Goal: Task Accomplishment & Management: Manage account settings

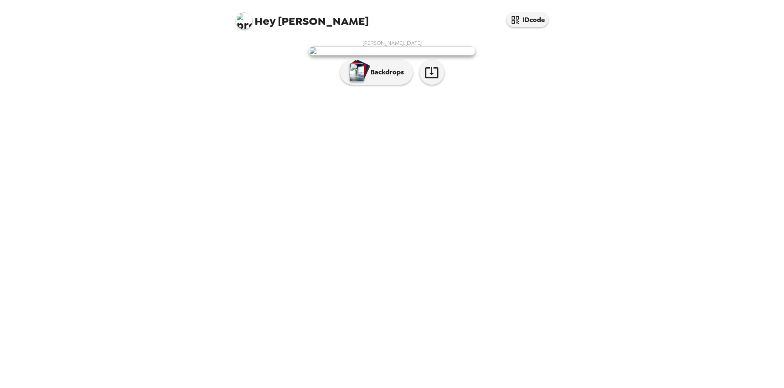
click at [376, 93] on div "[PERSON_NAME] , [DATE] Backdrops" at bounding box center [392, 64] width 332 height 58
click at [380, 85] on button "Backdrops" at bounding box center [376, 72] width 73 height 25
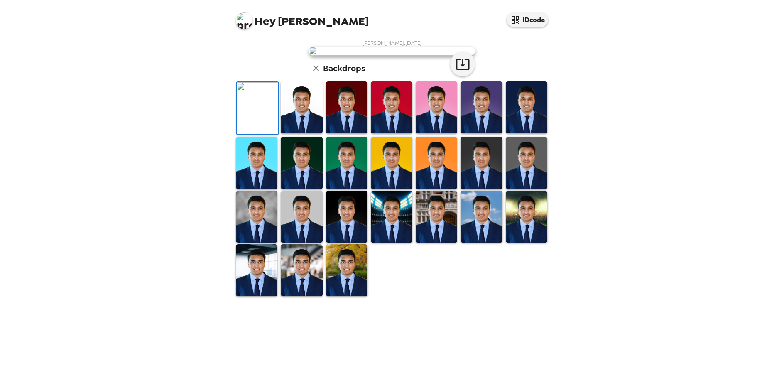
click at [291, 133] on img at bounding box center [302, 107] width 42 height 52
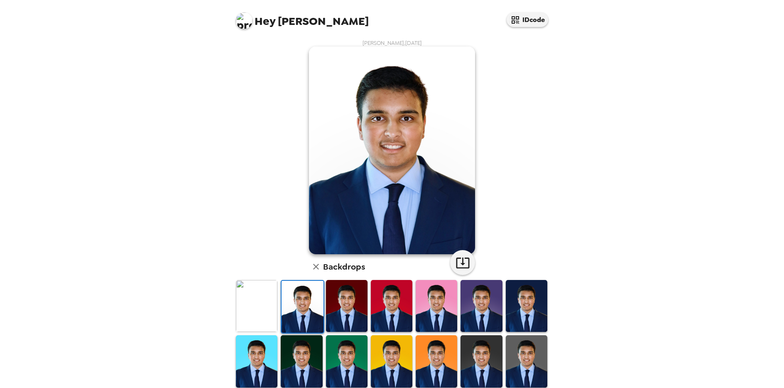
click at [245, 302] on img at bounding box center [257, 306] width 42 height 52
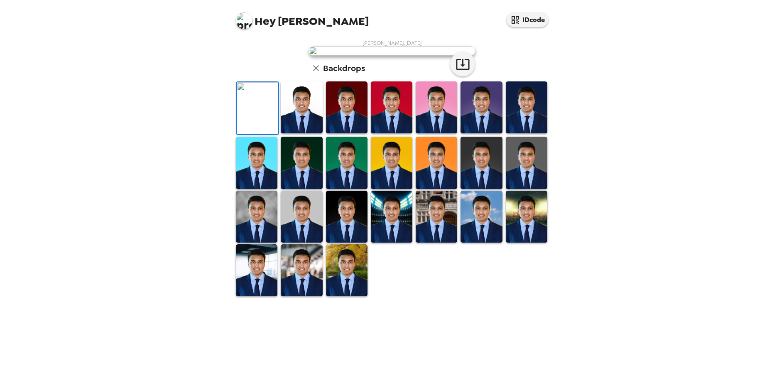
click at [302, 133] on img at bounding box center [302, 107] width 42 height 52
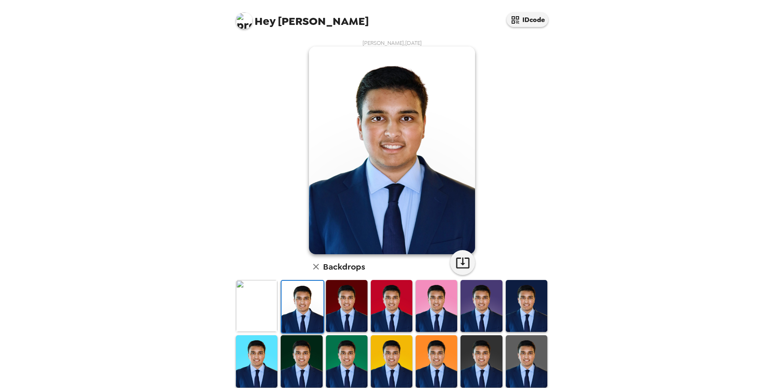
click at [264, 325] on img at bounding box center [257, 306] width 42 height 52
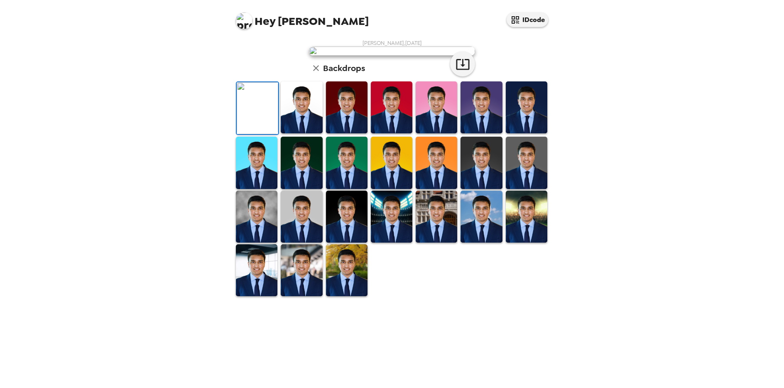
click at [305, 133] on img at bounding box center [302, 107] width 42 height 52
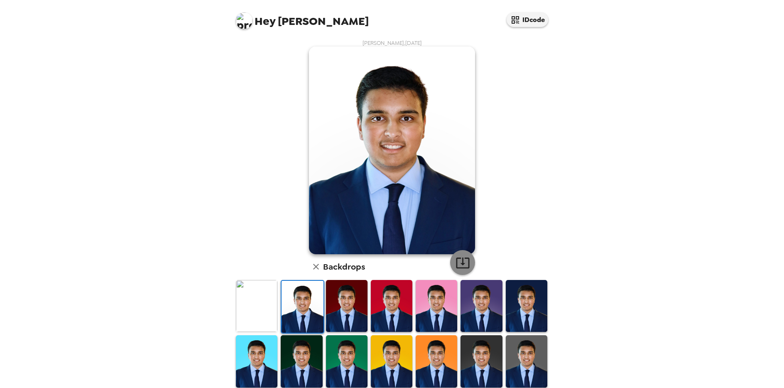
click at [460, 263] on icon "button" at bounding box center [463, 263] width 15 height 15
